Goal: Task Accomplishment & Management: Manage account settings

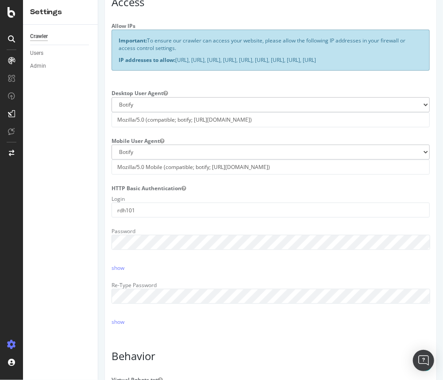
scroll to position [245, 0]
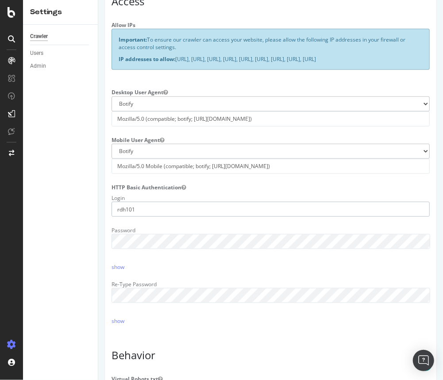
drag, startPoint x: 126, startPoint y: 218, endPoint x: 107, endPoint y: 218, distance: 19.0
click at [107, 217] on div "Login rdh101" at bounding box center [270, 204] width 332 height 26
click at [238, 264] on div "Password show" at bounding box center [270, 247] width 332 height 47
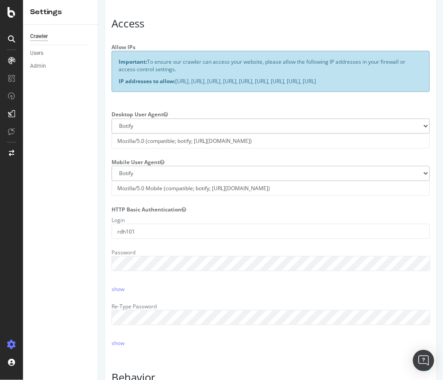
scroll to position [234, 0]
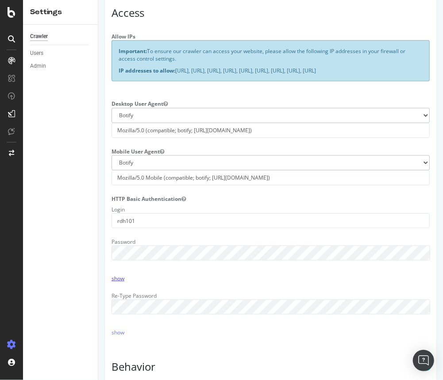
click at [117, 282] on link "show" at bounding box center [117, 279] width 13 height 8
click at [104, 276] on div "Password hide" at bounding box center [270, 258] width 332 height 47
click at [119, 282] on link "hide" at bounding box center [116, 279] width 11 height 8
click at [137, 278] on div "Password show" at bounding box center [270, 258] width 332 height 47
click at [270, 282] on div "show" at bounding box center [270, 279] width 332 height 8
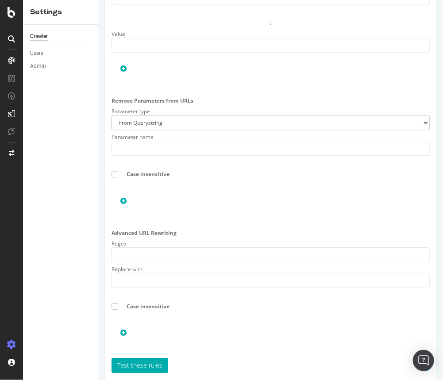
scroll to position [935, 0]
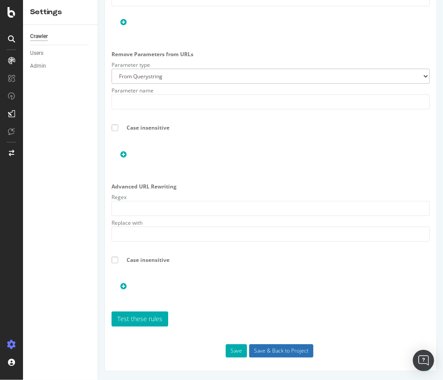
click at [278, 350] on input "Save & Back to Project" at bounding box center [281, 350] width 64 height 13
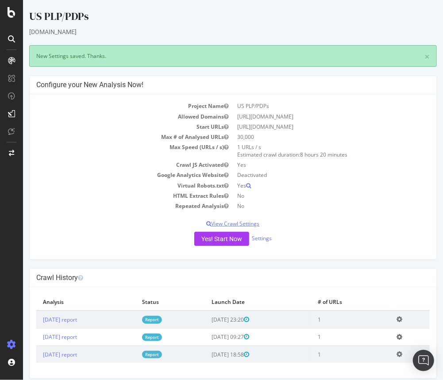
click at [247, 223] on p "View Crawl Settings" at bounding box center [233, 224] width 394 height 8
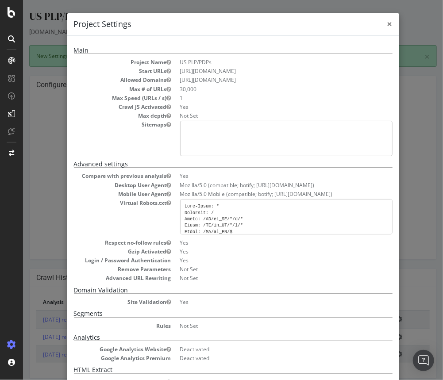
click at [390, 25] on span "×" at bounding box center [389, 24] width 5 height 12
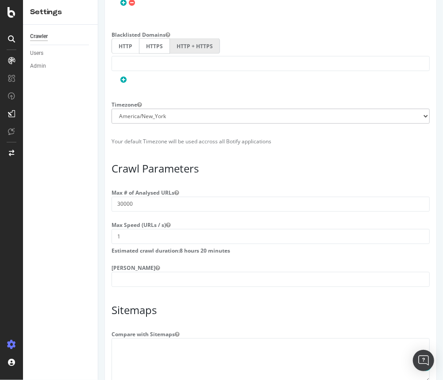
scroll to position [563, 0]
click at [120, 202] on input "30000" at bounding box center [270, 203] width 318 height 15
type input "15000"
click at [191, 212] on section "Max # of Analysed URLs 15000 Max Speed (URLs / s) 1 Estimated crawl duration: 4…" at bounding box center [270, 235] width 318 height 101
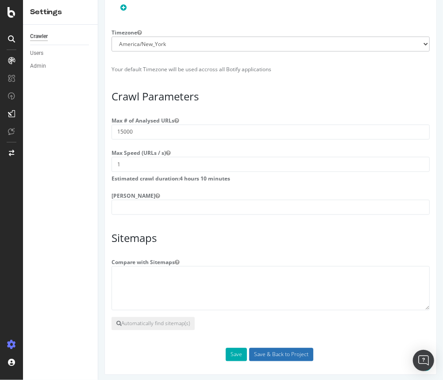
scroll to position [631, 0]
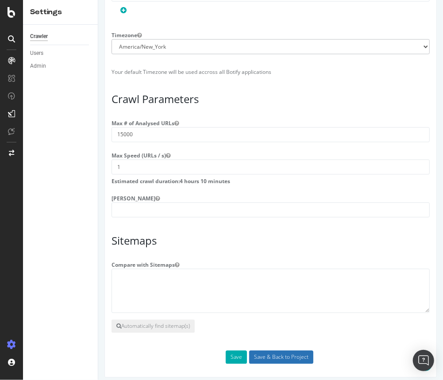
click at [280, 355] on input "Save & Back to Project" at bounding box center [281, 357] width 64 height 13
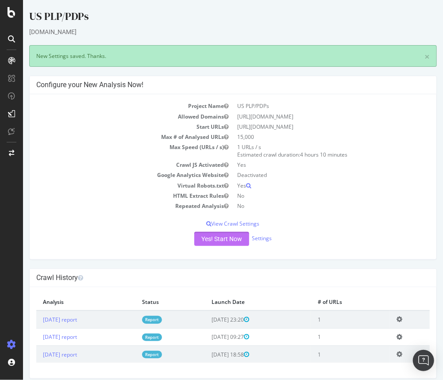
click at [212, 236] on button "Yes! Start Now" at bounding box center [221, 239] width 55 height 14
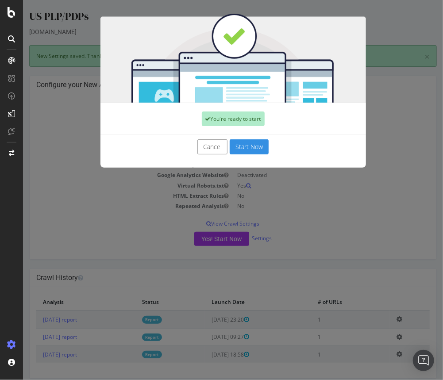
click at [247, 150] on button "Start Now" at bounding box center [248, 146] width 39 height 15
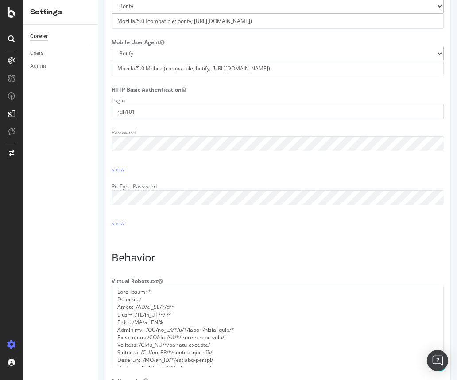
scroll to position [347, 0]
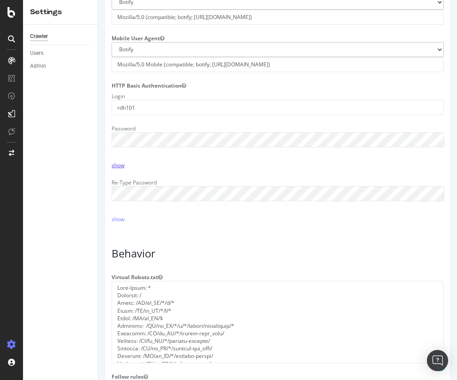
click at [119, 169] on link "show" at bounding box center [118, 166] width 13 height 8
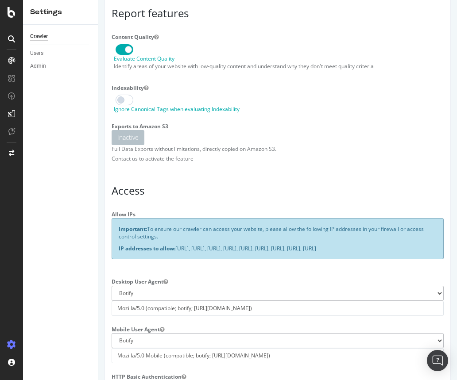
scroll to position [0, 0]
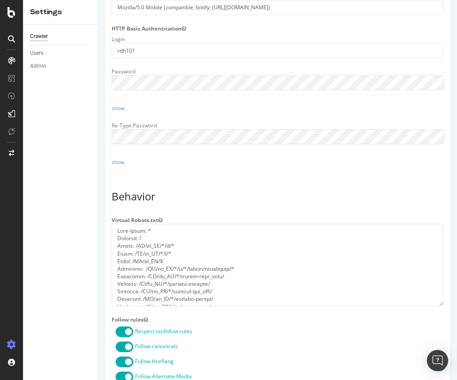
scroll to position [406, 0]
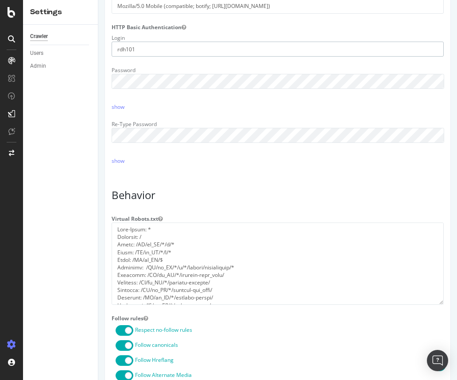
click at [145, 57] on input "rdh101" at bounding box center [278, 49] width 332 height 15
type input "taysir"
click at [120, 111] on link "show" at bounding box center [118, 107] width 13 height 8
click at [107, 89] on div "Password" at bounding box center [277, 76] width 345 height 26
click at [154, 149] on div "Re-Type Password show" at bounding box center [277, 140] width 345 height 47
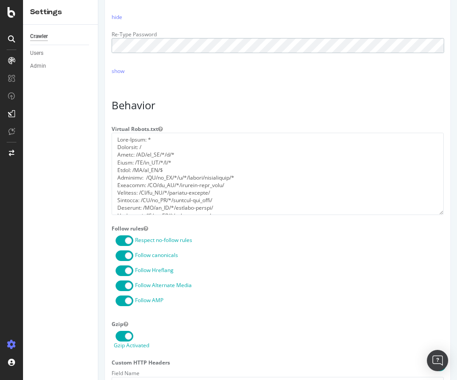
scroll to position [504, 0]
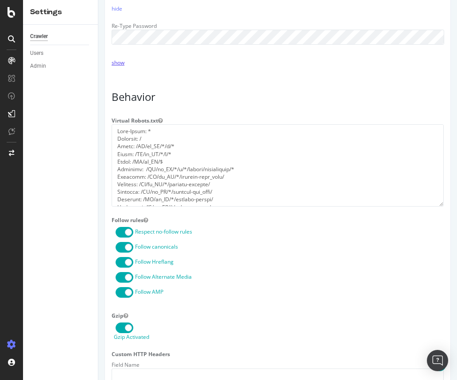
click at [120, 66] on link "show" at bounding box center [118, 63] width 13 height 8
click at [122, 66] on link "hide" at bounding box center [117, 63] width 11 height 8
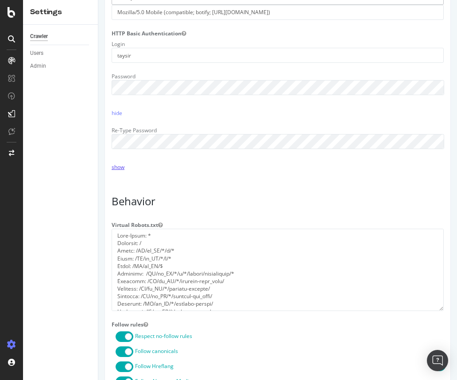
scroll to position [400, 0]
click at [114, 116] on link "hide" at bounding box center [117, 112] width 11 height 8
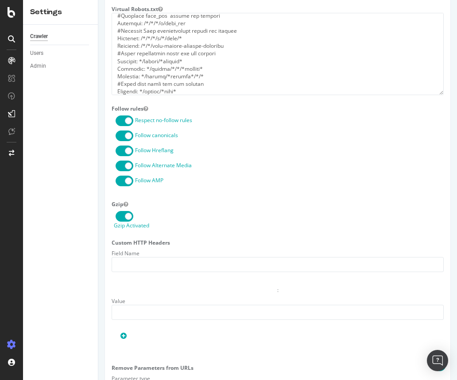
scroll to position [935, 0]
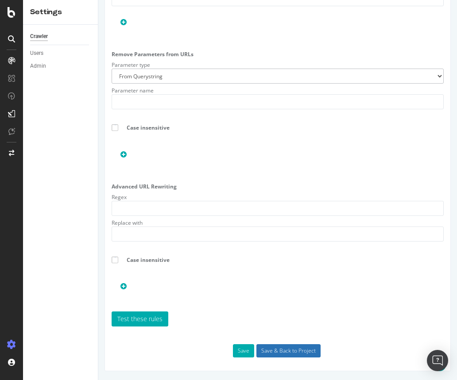
click at [280, 352] on input "Save & Back to Project" at bounding box center [288, 350] width 64 height 13
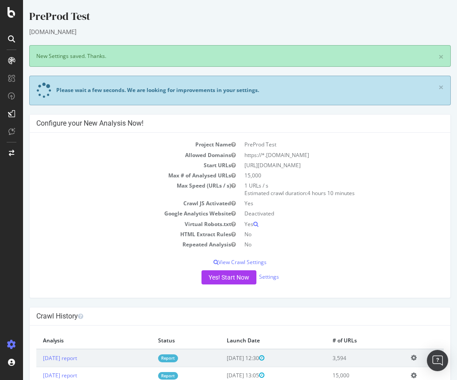
click at [326, 230] on td "No" at bounding box center [342, 234] width 204 height 10
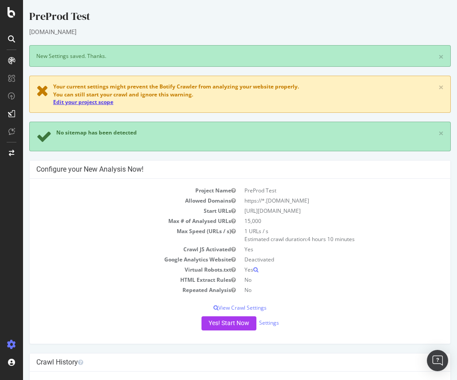
click at [97, 101] on link "Edit your project scope" at bounding box center [83, 102] width 60 height 8
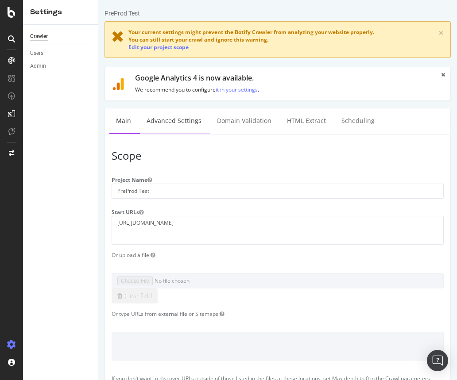
click at [189, 129] on link "Advanced Settings" at bounding box center [174, 120] width 68 height 24
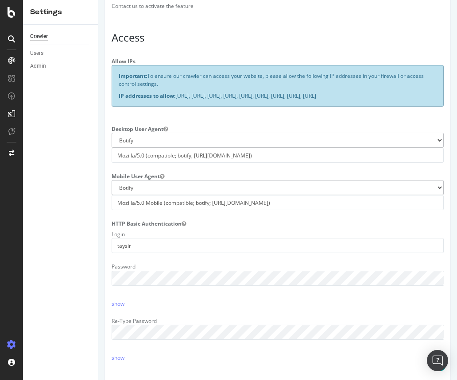
scroll to position [289, 0]
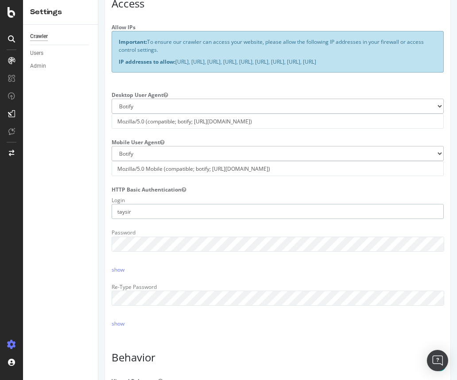
click at [148, 219] on input "taysir" at bounding box center [278, 211] width 332 height 15
drag, startPoint x: 145, startPoint y: 217, endPoint x: 102, endPoint y: 218, distance: 43.0
type input "rdh101"
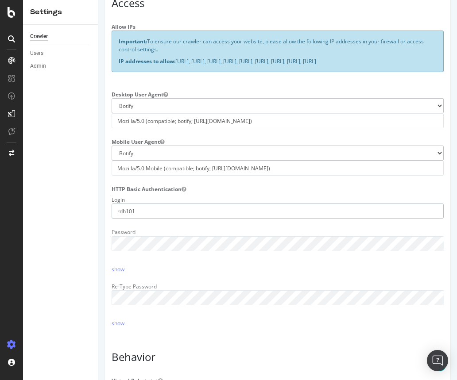
click at [126, 218] on input "rdh101" at bounding box center [278, 211] width 332 height 15
click at [124, 218] on input "rdh101" at bounding box center [278, 211] width 332 height 15
drag, startPoint x: 214, startPoint y: 272, endPoint x: 200, endPoint y: 281, distance: 17.3
click at [214, 272] on div "show" at bounding box center [277, 269] width 345 height 8
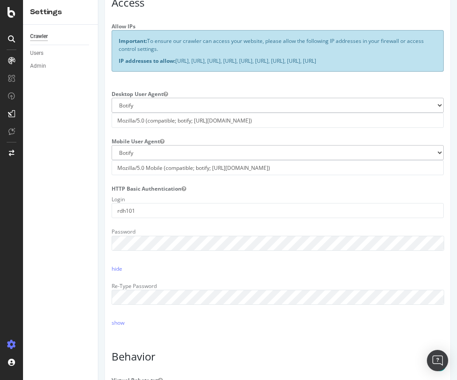
click at [212, 258] on div "Password hide" at bounding box center [277, 248] width 345 height 47
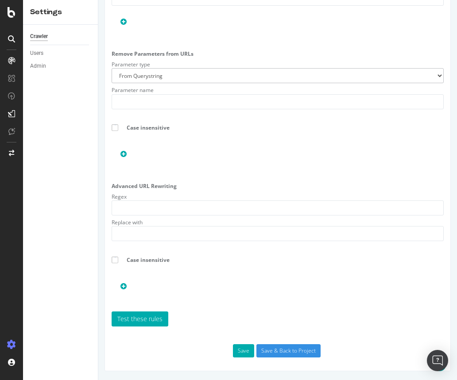
scroll to position [980, 0]
click at [286, 352] on input "Save & Back to Project" at bounding box center [288, 350] width 64 height 13
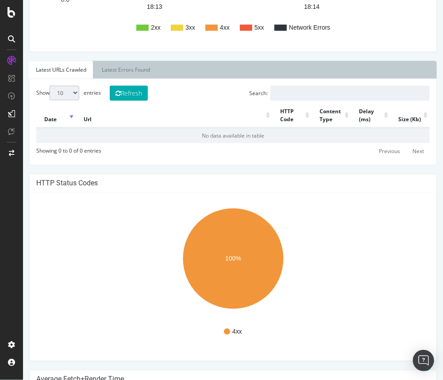
scroll to position [530, 0]
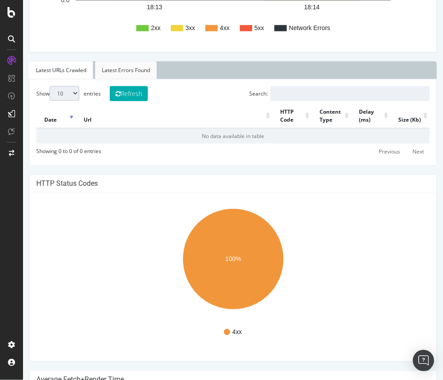
click at [135, 72] on link "Latest Errors Found" at bounding box center [126, 71] width 62 height 18
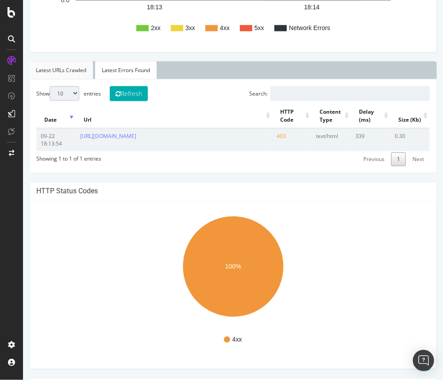
click at [68, 73] on link "Latest URLs Crawled" at bounding box center [61, 71] width 64 height 18
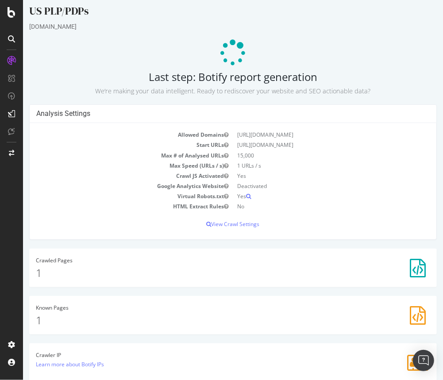
scroll to position [0, 0]
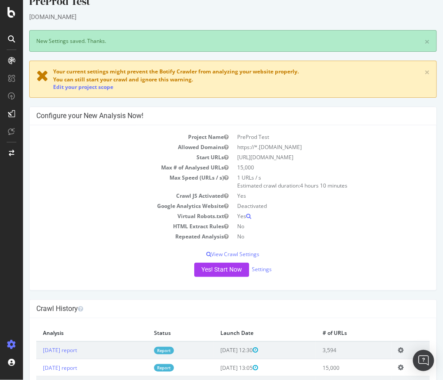
scroll to position [15, 0]
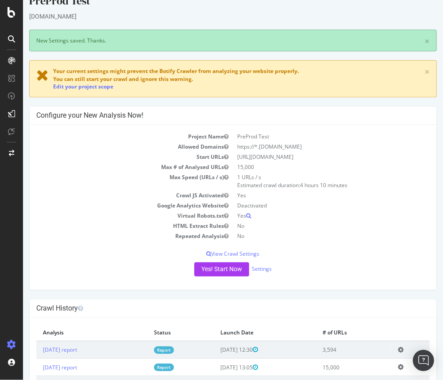
click at [305, 158] on td "[URL][DOMAIN_NAME]" at bounding box center [331, 157] width 197 height 10
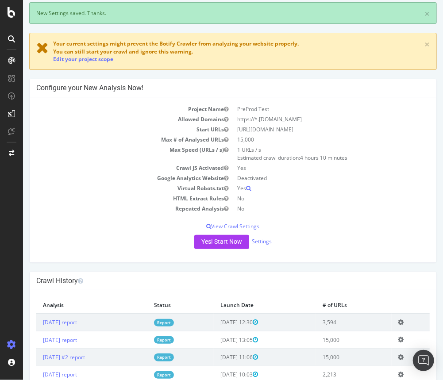
scroll to position [0, 0]
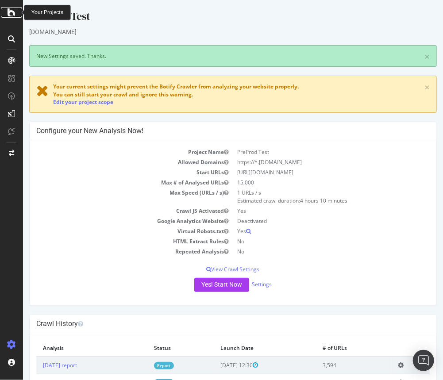
click at [10, 14] on icon at bounding box center [12, 12] width 8 height 11
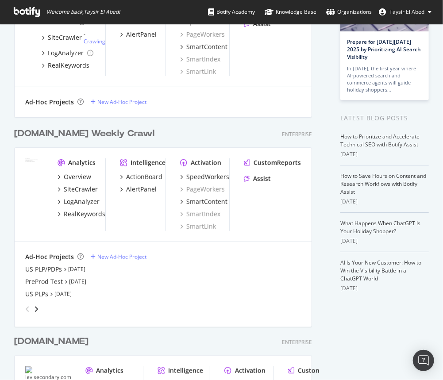
scroll to position [100, 0]
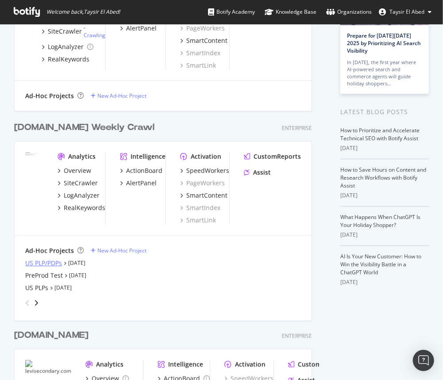
click at [54, 265] on div "US PLP/PDPs" at bounding box center [43, 263] width 37 height 9
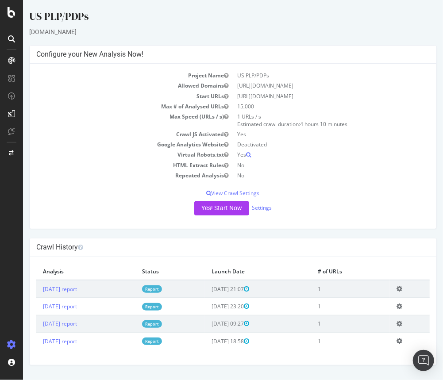
drag, startPoint x: 285, startPoint y: 164, endPoint x: 275, endPoint y: 170, distance: 11.5
click at [284, 164] on td "No" at bounding box center [331, 165] width 197 height 10
click at [251, 193] on p "View Crawl Settings" at bounding box center [233, 193] width 394 height 8
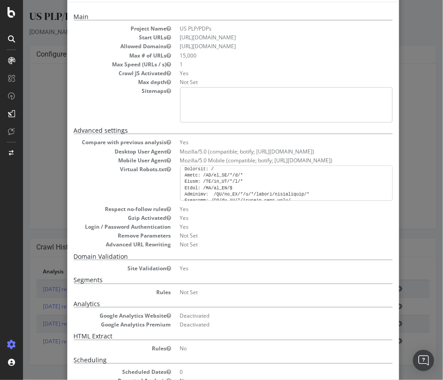
scroll to position [9, 0]
copy pre "/US/en_US/*/p/*"
drag, startPoint x: 247, startPoint y: 182, endPoint x: 203, endPoint y: 183, distance: 44.3
click at [203, 183] on pre at bounding box center [286, 183] width 213 height 35
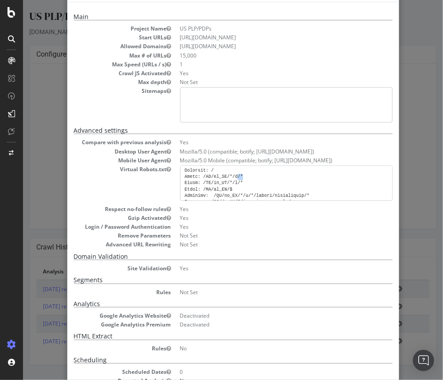
drag, startPoint x: 245, startPoint y: 176, endPoint x: 239, endPoint y: 176, distance: 6.2
click at [239, 176] on pre at bounding box center [286, 183] width 213 height 35
click at [245, 174] on pre at bounding box center [286, 183] width 213 height 35
drag, startPoint x: 241, startPoint y: 175, endPoint x: 203, endPoint y: 177, distance: 38.1
click at [203, 177] on pre at bounding box center [286, 183] width 213 height 35
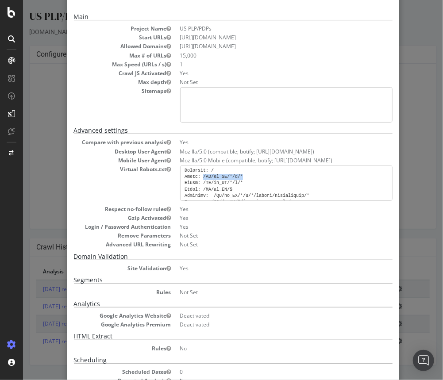
copy pre "/US/en_US/*/c/*"
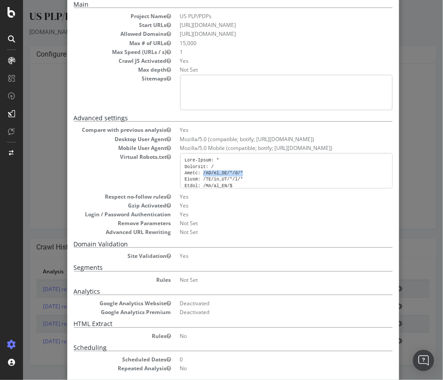
scroll to position [0, 0]
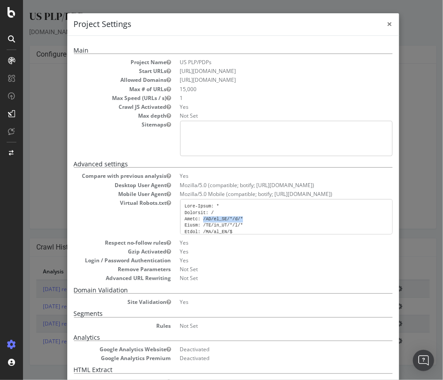
click at [390, 25] on span "×" at bounding box center [389, 24] width 5 height 12
